Goal: Task Accomplishment & Management: Complete application form

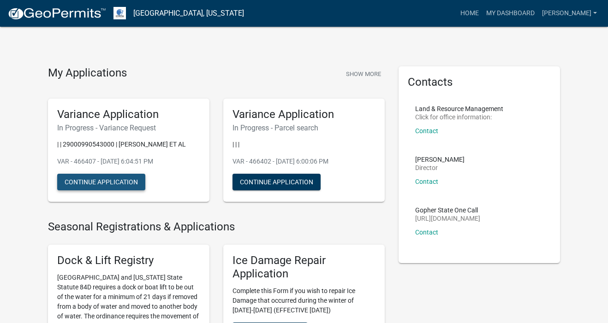
click at [137, 190] on button "Continue Application" at bounding box center [101, 182] width 88 height 17
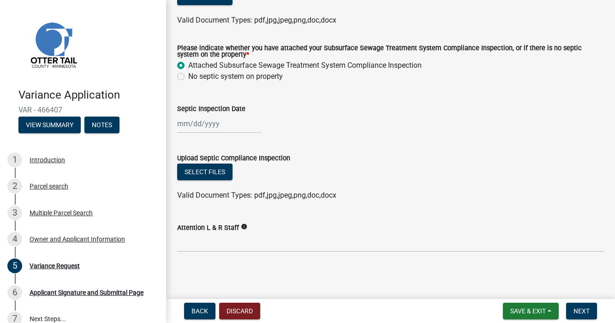
scroll to position [380, 0]
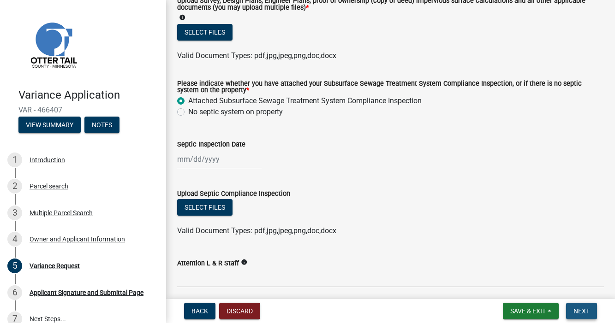
click at [579, 308] on span "Next" at bounding box center [581, 311] width 16 height 7
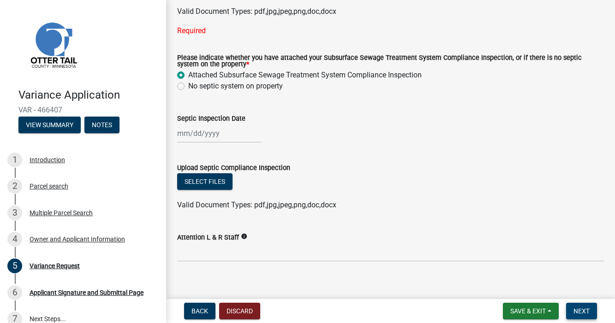
scroll to position [424, 0]
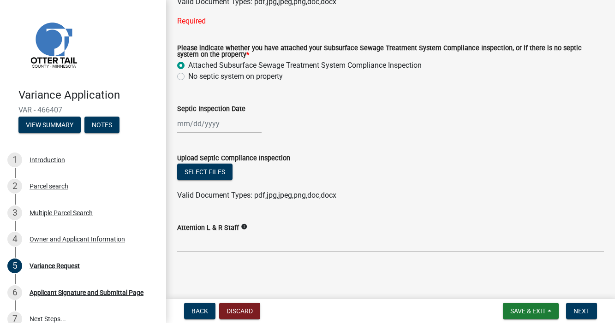
scroll to position [527, 0]
click at [206, 133] on div at bounding box center [219, 123] width 84 height 19
select select "8"
select select "2025"
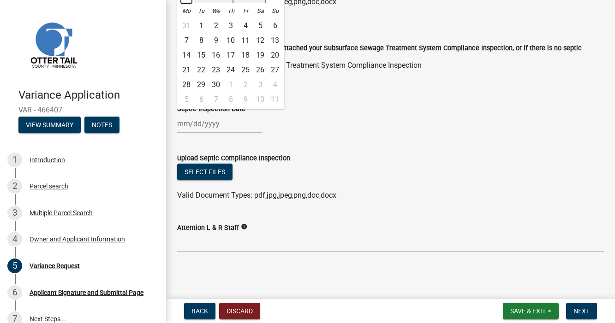
select select "11"
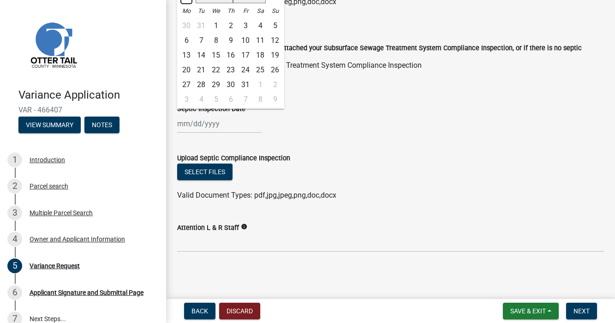
select select "2024"
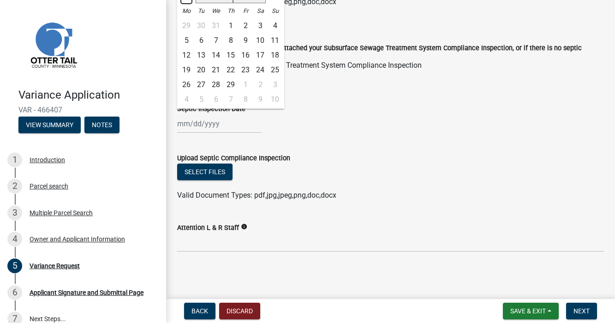
select select "12"
select select "2023"
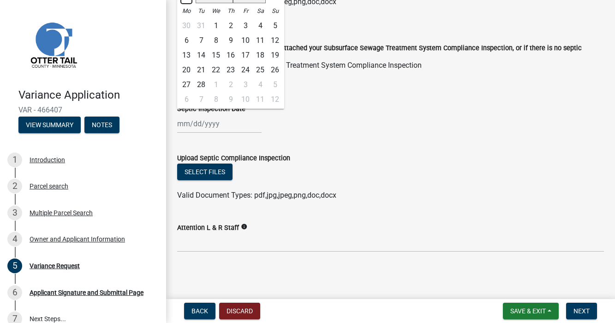
select select "12"
select select "2022"
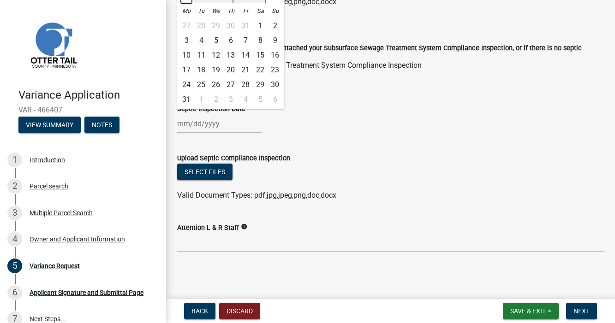
select select "12"
select select "2021"
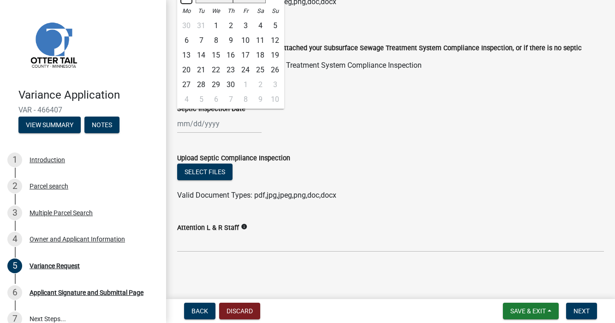
select select "8"
select select "2019"
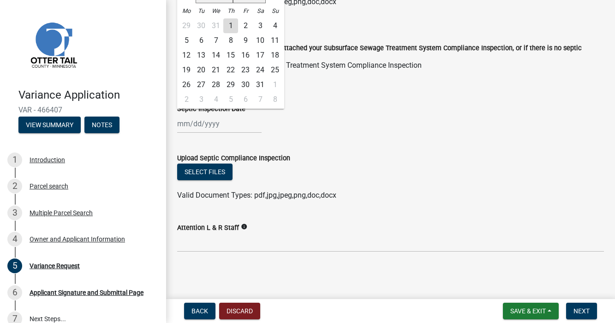
click at [238, 48] on div "8" at bounding box center [230, 40] width 15 height 15
type input "[DATE]"
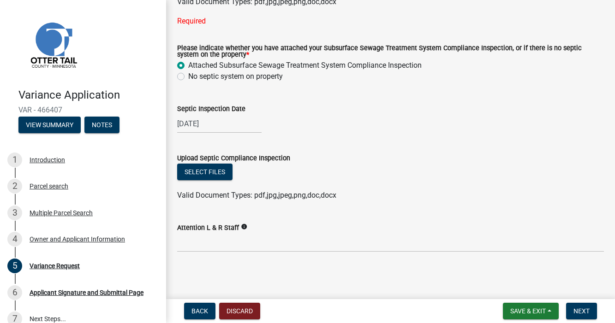
scroll to position [618, 0]
click at [232, 164] on button "Select files" at bounding box center [204, 172] width 55 height 17
click at [227, 142] on form "Upload Septic Compliance Inspection Select files Valid Document Types: pdf,jpg,…" at bounding box center [390, 171] width 427 height 59
click at [574, 308] on span "Next" at bounding box center [581, 311] width 16 height 7
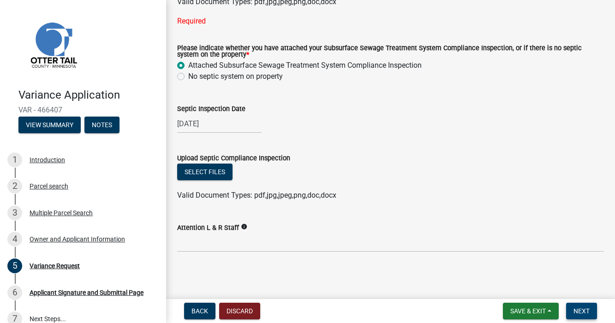
click at [576, 308] on span "Next" at bounding box center [581, 311] width 16 height 7
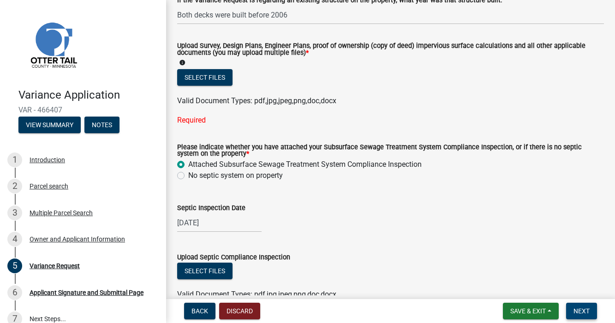
scroll to position [334, 0]
click at [185, 66] on icon "info" at bounding box center [182, 63] width 6 height 6
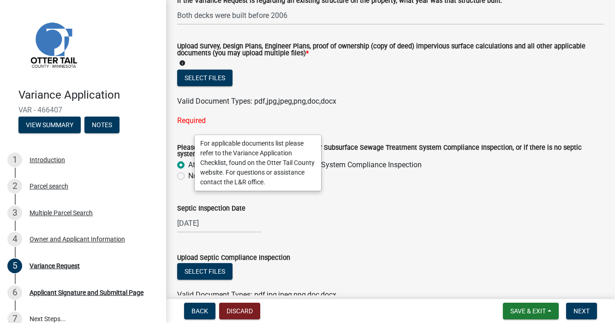
click at [290, 154] on div "For applicable documents list please refer to the Variance Application Checklis…" at bounding box center [258, 163] width 126 height 56
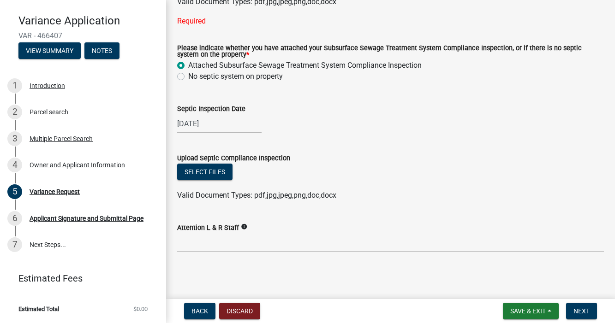
scroll to position [623, 0]
click at [247, 224] on icon "info" at bounding box center [244, 227] width 6 height 6
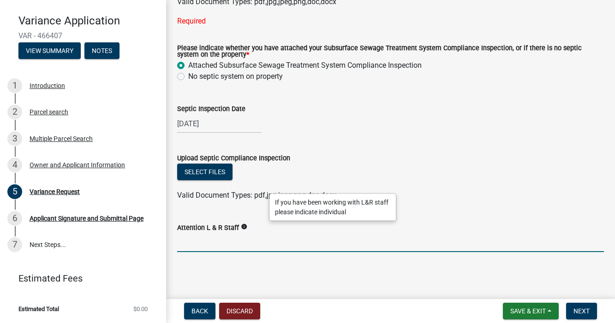
click at [191, 239] on input "Attention L & R Staff" at bounding box center [390, 242] width 427 height 19
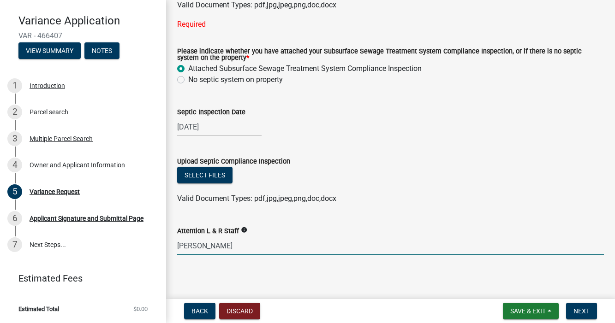
scroll to position [456, 0]
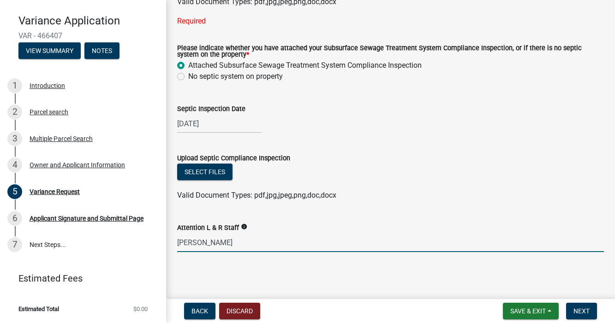
type input "[PERSON_NAME]"
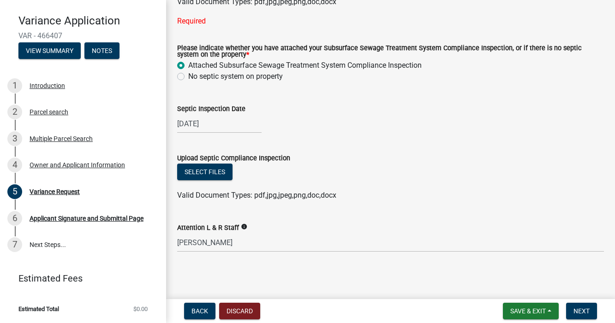
scroll to position [623, 0]
click at [533, 307] on button "Save & Exit" at bounding box center [531, 311] width 56 height 17
click at [485, 252] on button "Save" at bounding box center [522, 261] width 74 height 22
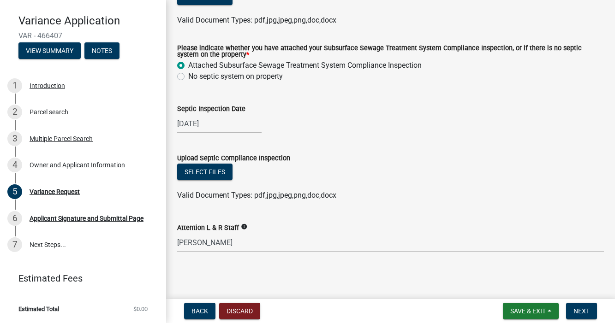
scroll to position [462, 0]
click at [188, 71] on label "Attached Subsurface Sewage Treatment System Compliance Inspection" at bounding box center [304, 65] width 233 height 11
click at [188, 66] on input "Attached Subsurface Sewage Treatment System Compliance Inspection" at bounding box center [191, 63] width 6 height 6
click at [188, 82] on label "No septic system on property" at bounding box center [235, 76] width 95 height 11
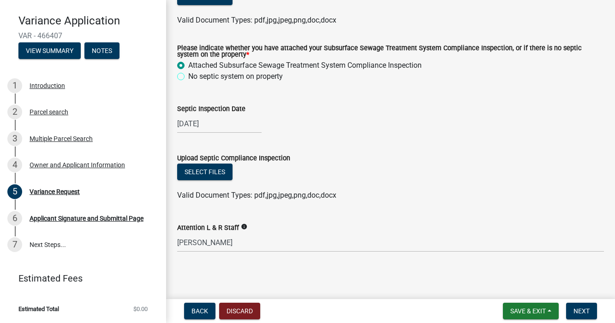
click at [188, 77] on input "No septic system on property" at bounding box center [191, 74] width 6 height 6
radio input "true"
click at [188, 82] on label "No septic system on property" at bounding box center [235, 76] width 95 height 11
click at [188, 77] on input "No septic system on property" at bounding box center [191, 74] width 6 height 6
click at [188, 71] on label "Attached Subsurface Sewage Treatment System Compliance Inspection" at bounding box center [304, 65] width 233 height 11
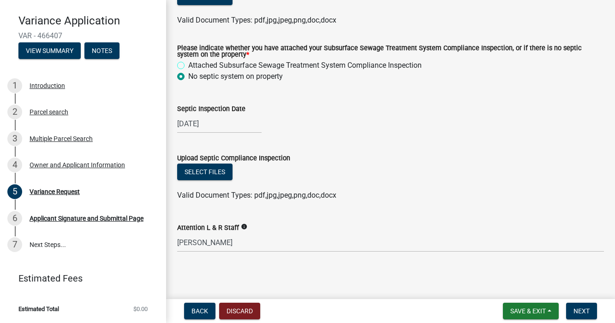
click at [188, 66] on input "Attached Subsurface Sewage Treatment System Compliance Inspection" at bounding box center [191, 63] width 6 height 6
radio input "true"
click at [188, 82] on label "No septic system on property" at bounding box center [235, 76] width 95 height 11
click at [188, 77] on input "No septic system on property" at bounding box center [191, 74] width 6 height 6
radio input "true"
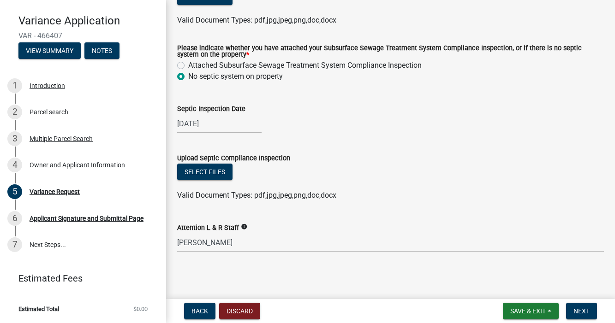
click at [188, 71] on label "Attached Subsurface Sewage Treatment System Compliance Inspection" at bounding box center [304, 65] width 233 height 11
click at [188, 66] on input "Attached Subsurface Sewage Treatment System Compliance Inspection" at bounding box center [191, 63] width 6 height 6
radio input "true"
click at [204, 114] on div "[DATE]" at bounding box center [219, 123] width 84 height 19
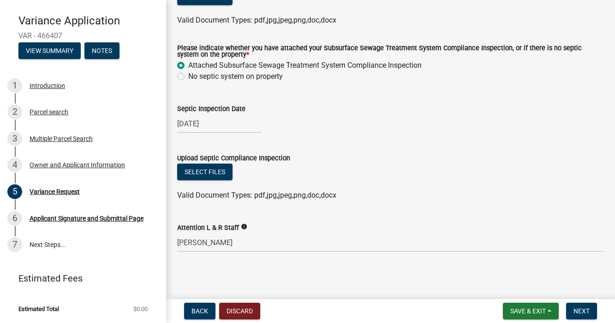
select select "8"
select select "2019"
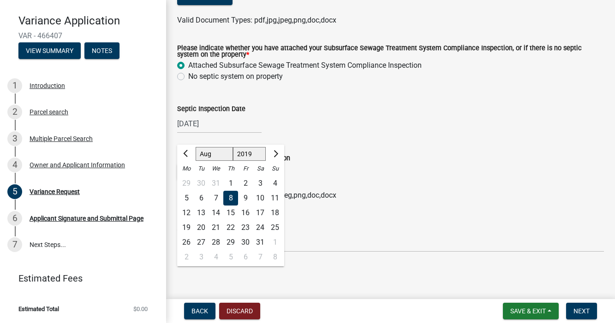
click at [238, 176] on div "1" at bounding box center [230, 183] width 15 height 15
type input "[DATE]"
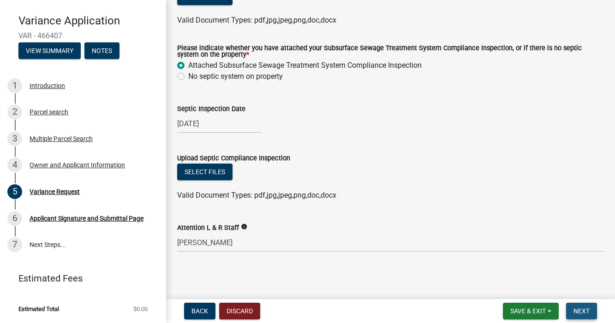
click at [577, 308] on span "Next" at bounding box center [581, 311] width 16 height 7
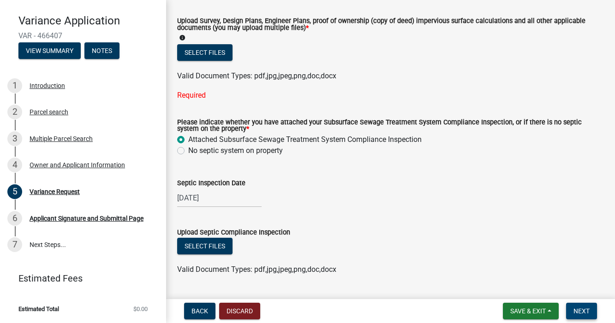
scroll to position [362, 0]
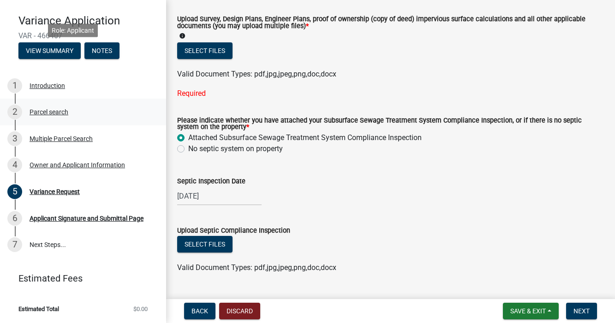
click at [55, 109] on div "Parcel search" at bounding box center [49, 112] width 39 height 6
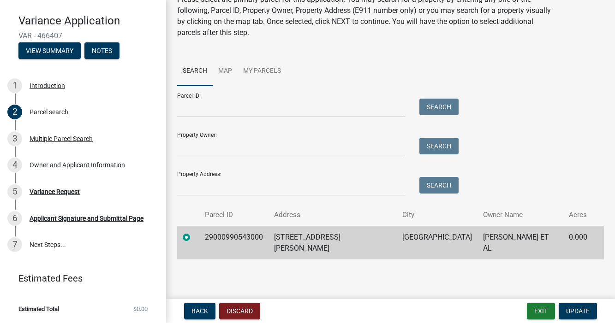
scroll to position [134, 0]
click at [268, 241] on td "29000990543000" at bounding box center [233, 243] width 69 height 34
click at [194, 232] on label at bounding box center [194, 232] width 0 height 0
click at [194, 232] on input "radio" at bounding box center [197, 235] width 6 height 6
click at [527, 309] on button "Exit" at bounding box center [541, 311] width 28 height 17
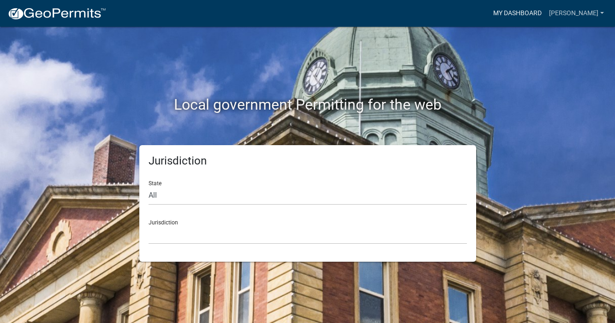
click at [521, 16] on link "My Dashboard" at bounding box center [517, 14] width 56 height 18
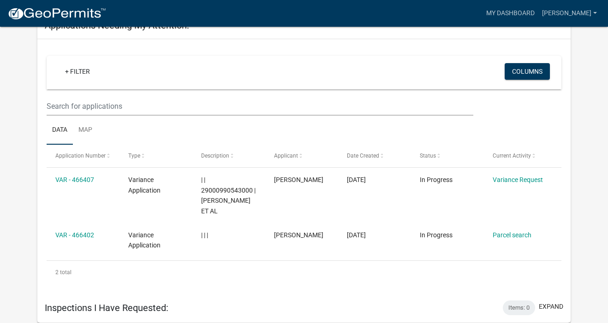
scroll to position [510, 0]
click at [575, 19] on link "[PERSON_NAME]" at bounding box center [569, 14] width 62 height 18
click at [561, 49] on link "Account" at bounding box center [564, 38] width 74 height 22
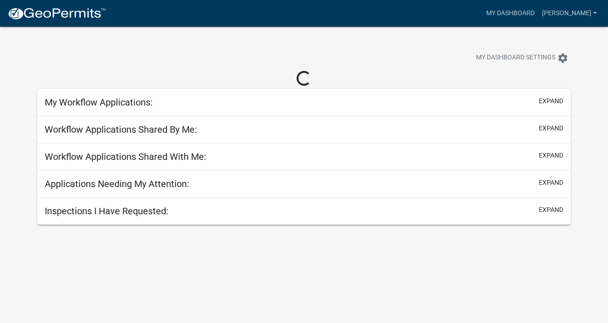
scroll to position [28, 0]
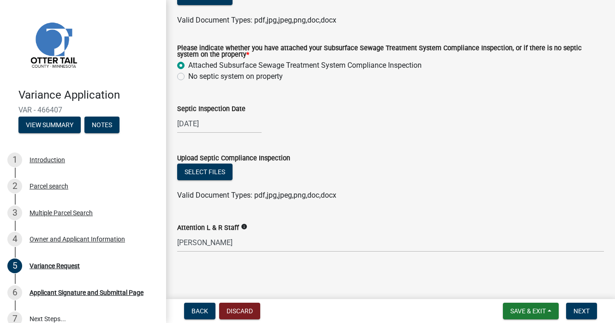
scroll to position [434, 0]
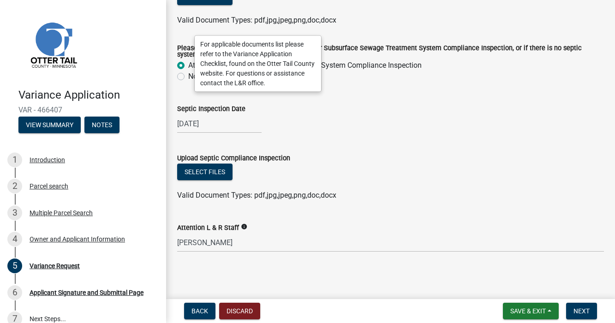
click at [111, 39] on link at bounding box center [79, 44] width 144 height 74
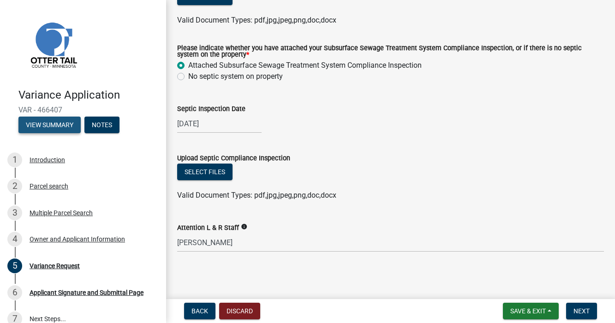
click at [73, 133] on button "View Summary" at bounding box center [49, 125] width 62 height 17
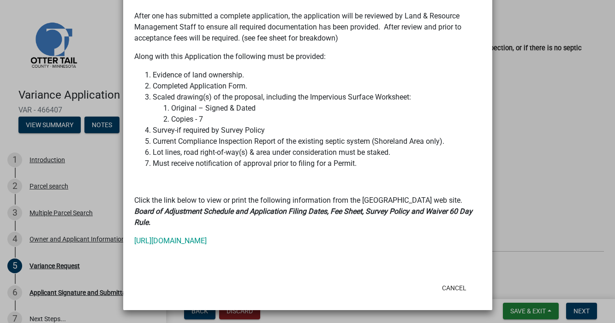
scroll to position [537, 0]
click at [207, 237] on link "[URL][DOMAIN_NAME]" at bounding box center [170, 241] width 72 height 9
click at [449, 283] on button "Cancel" at bounding box center [453, 288] width 39 height 17
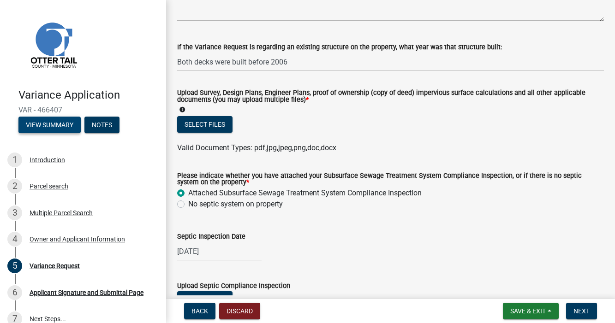
scroll to position [293, 0]
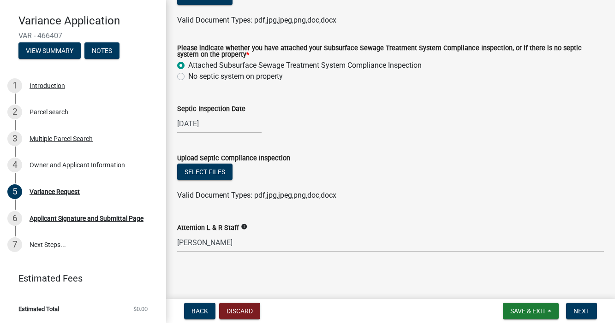
scroll to position [180, 0]
type textarea "Replacing two decks next to the lake cabin. No change in size, just new materia…"
click at [64, 215] on div "Applicant Signature and Submittal Page" at bounding box center [87, 218] width 114 height 6
click at [61, 231] on link "7 Next Steps..." at bounding box center [83, 244] width 166 height 27
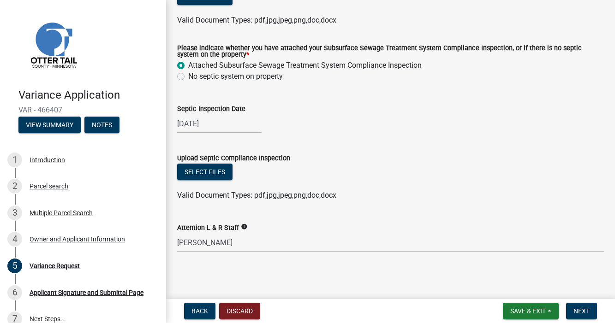
scroll to position [557, 0]
click at [521, 312] on span "Save & Exit" at bounding box center [528, 311] width 36 height 7
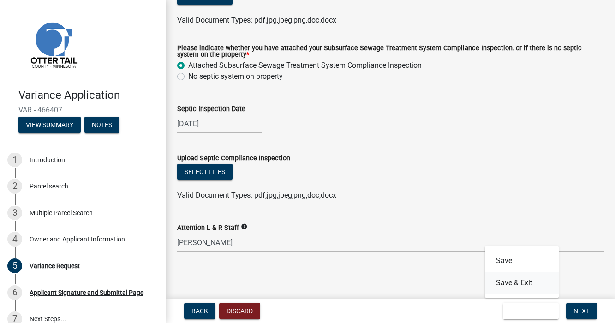
click at [508, 282] on button "Save & Exit" at bounding box center [522, 283] width 74 height 22
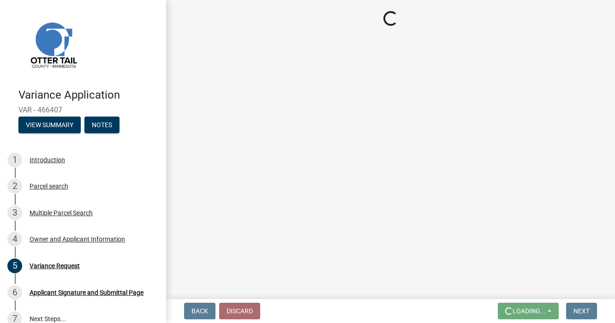
scroll to position [0, 0]
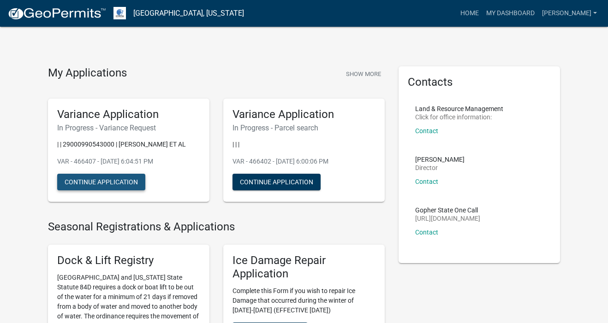
click at [140, 190] on button "Continue Application" at bounding box center [101, 182] width 88 height 17
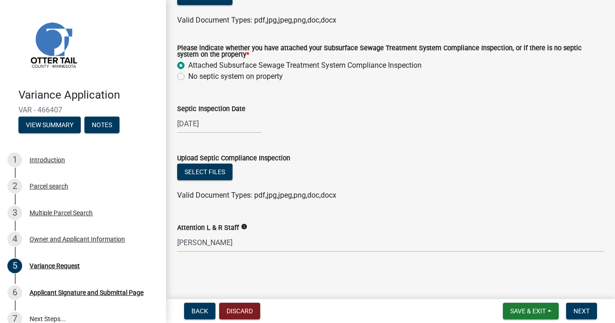
scroll to position [600, 0]
